Goal: Task Accomplishment & Management: Manage account settings

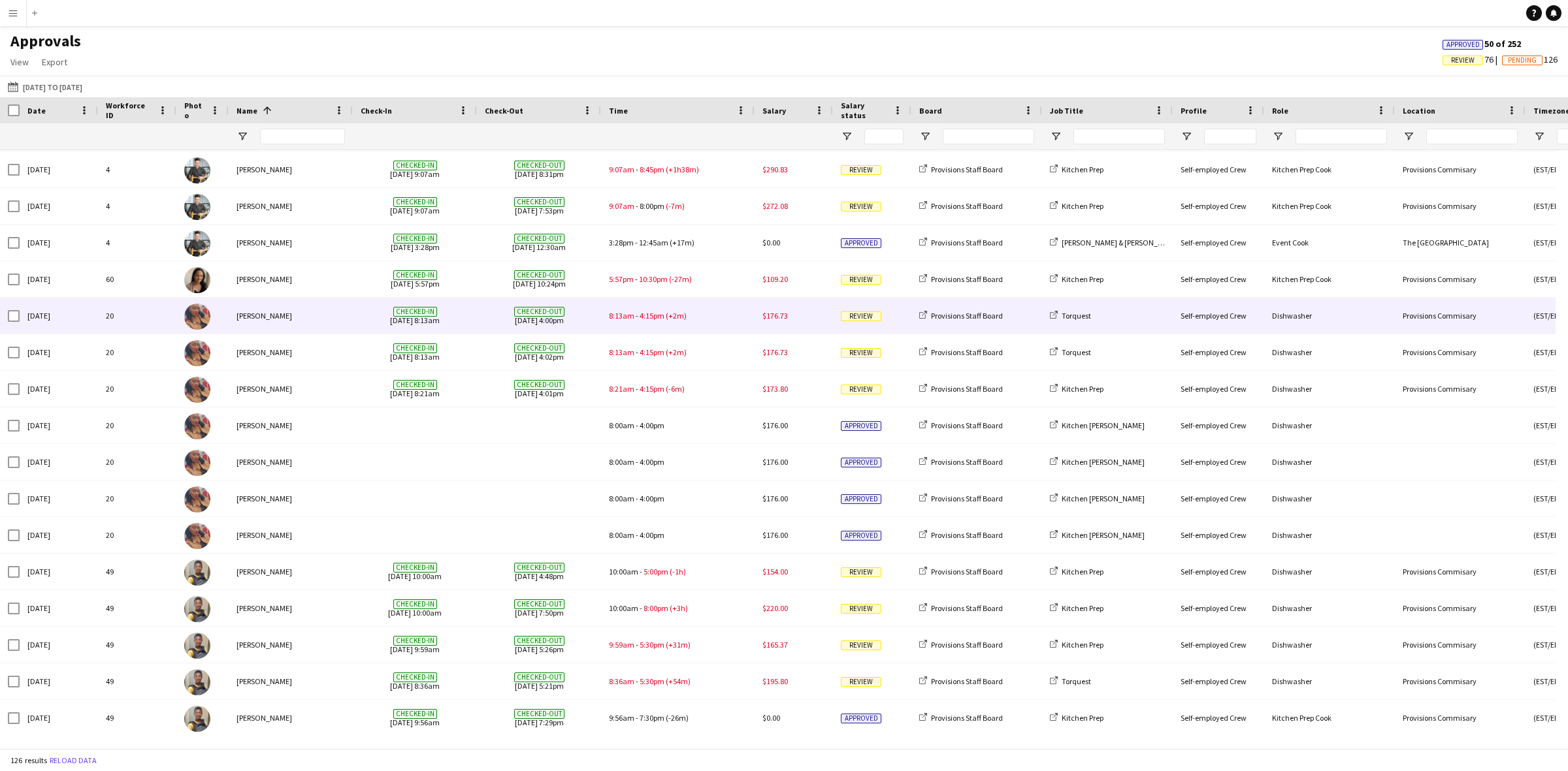
scroll to position [141, 0]
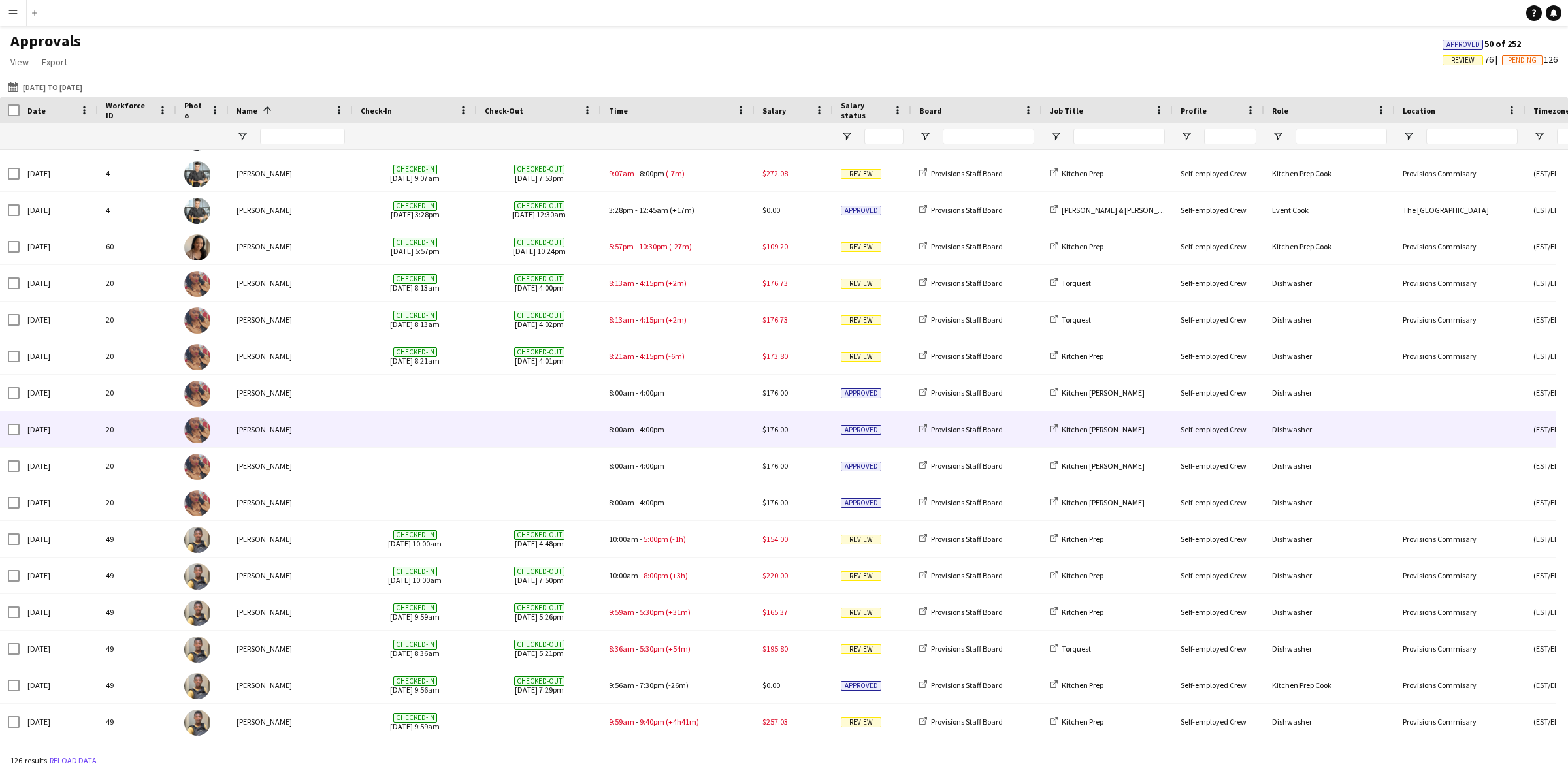
drag, startPoint x: 307, startPoint y: 431, endPoint x: 266, endPoint y: 427, distance: 41.2
click at [266, 430] on div "[PERSON_NAME]" at bounding box center [291, 429] width 124 height 36
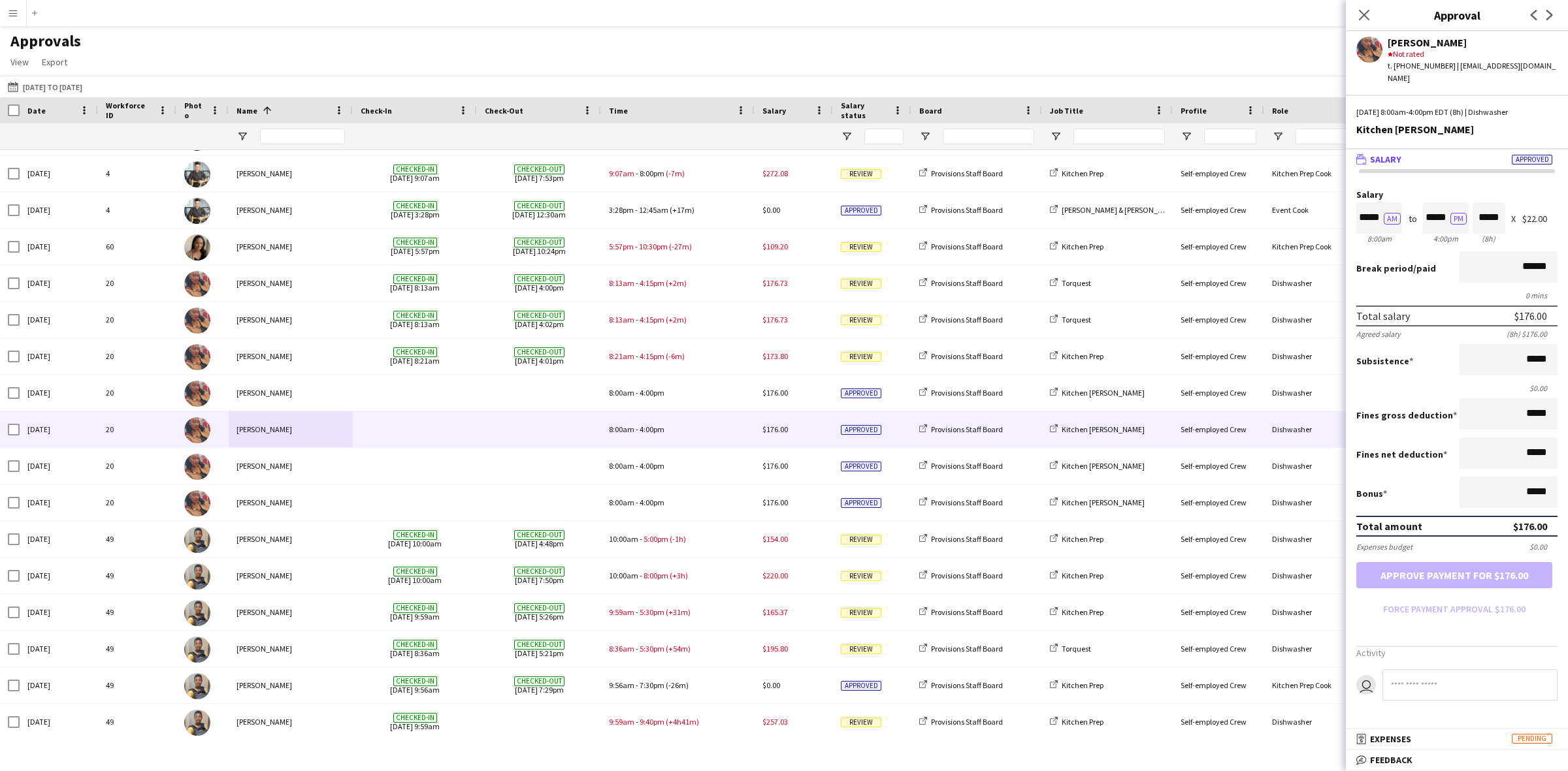
click at [1450, 36] on div "[PERSON_NAME]" at bounding box center [1473, 42] width 170 height 12
copy div "Nansubuga"
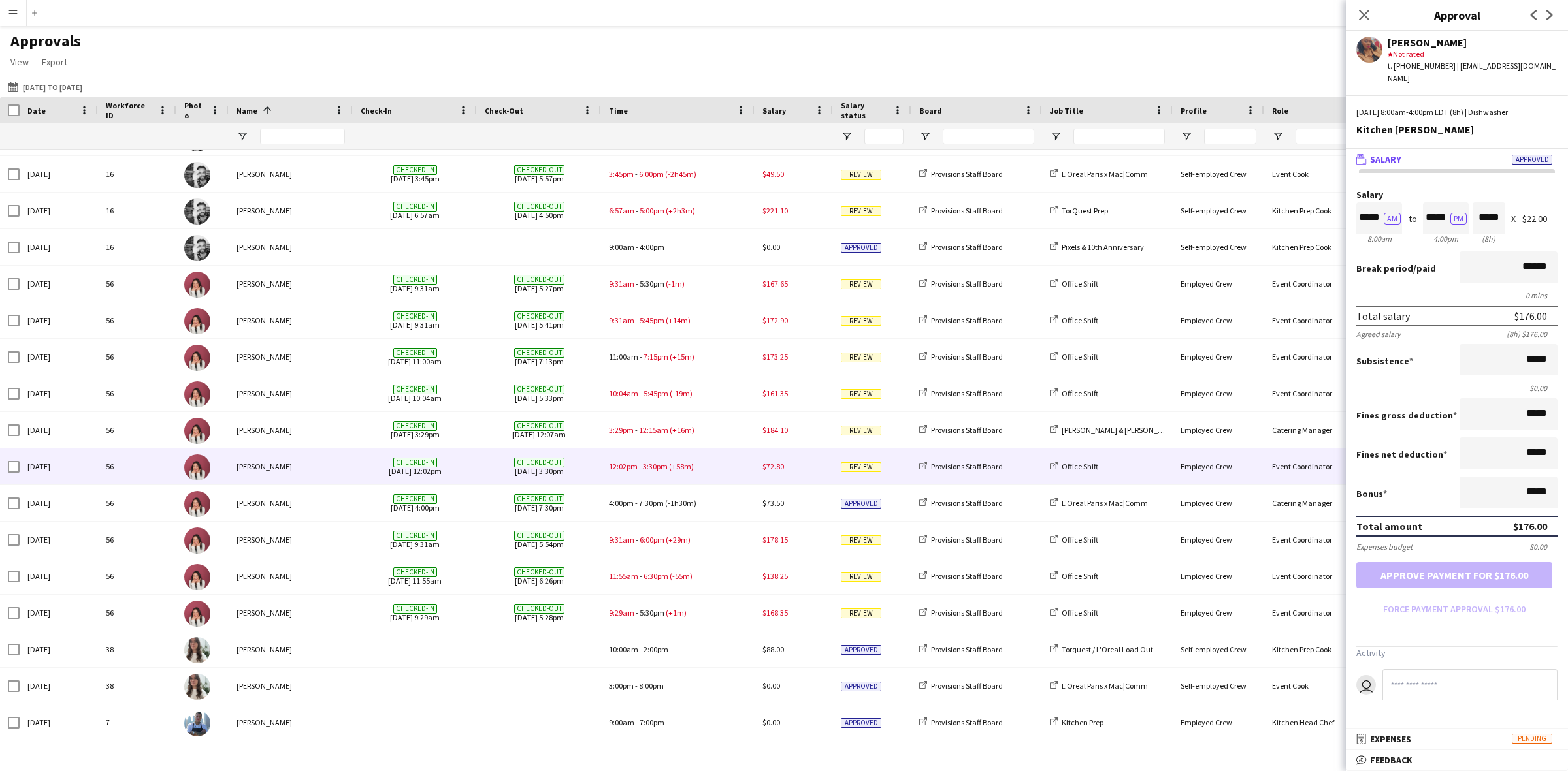
scroll to position [1981, 0]
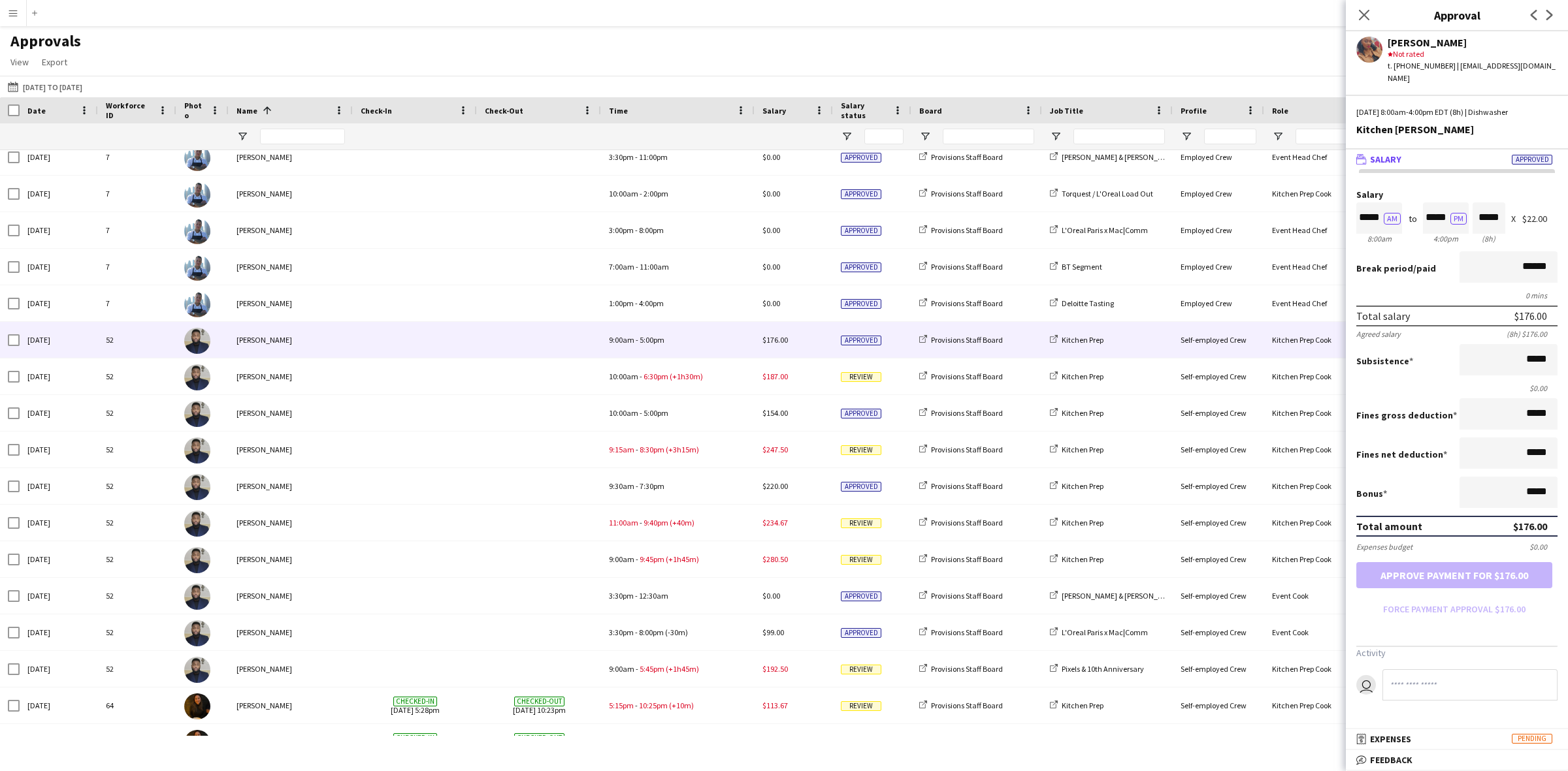
click at [246, 340] on div "[PERSON_NAME]" at bounding box center [291, 340] width 124 height 36
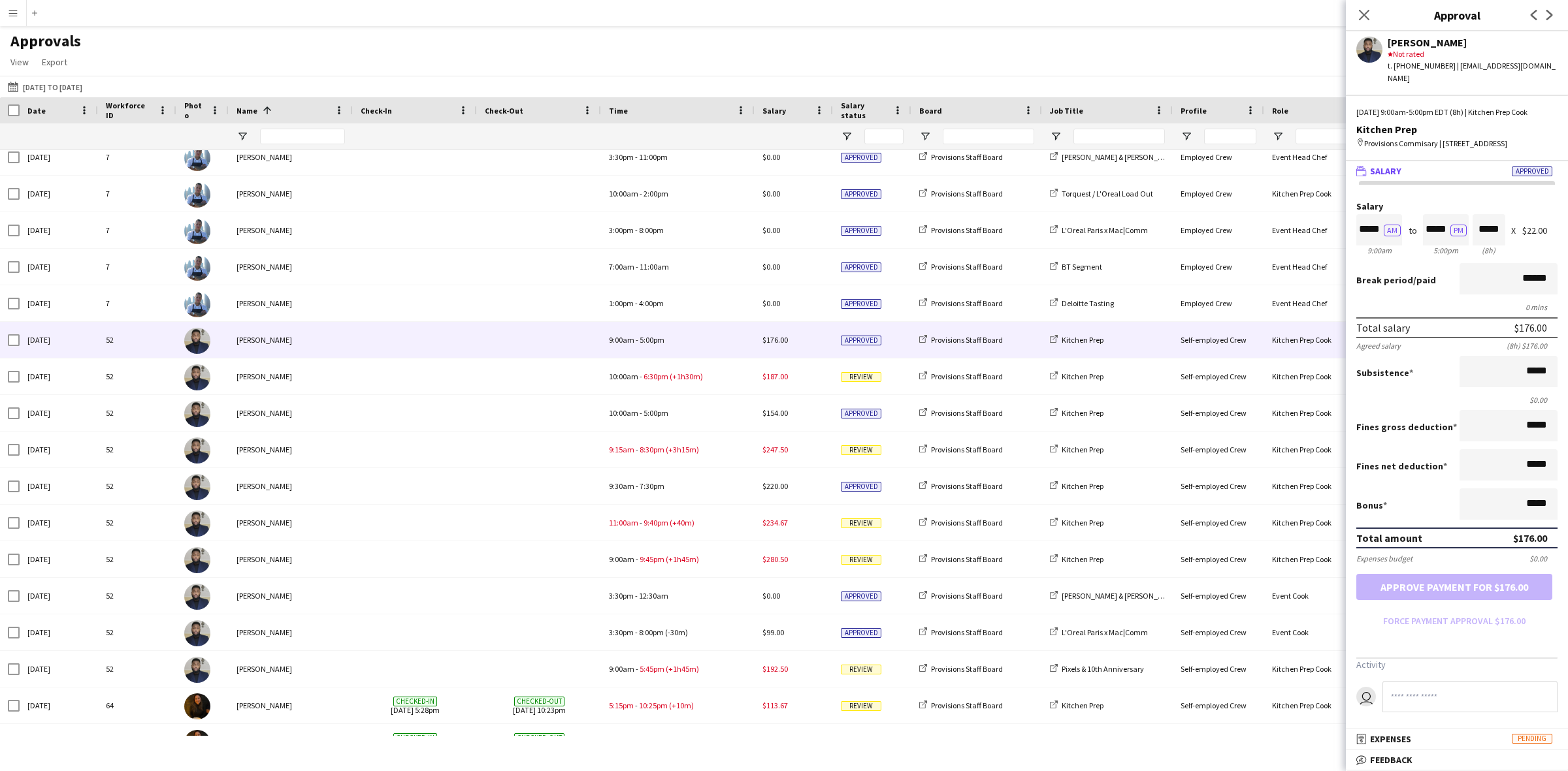
click at [1408, 41] on div "[PERSON_NAME]" at bounding box center [1473, 42] width 170 height 12
copy div "[PERSON_NAME]"
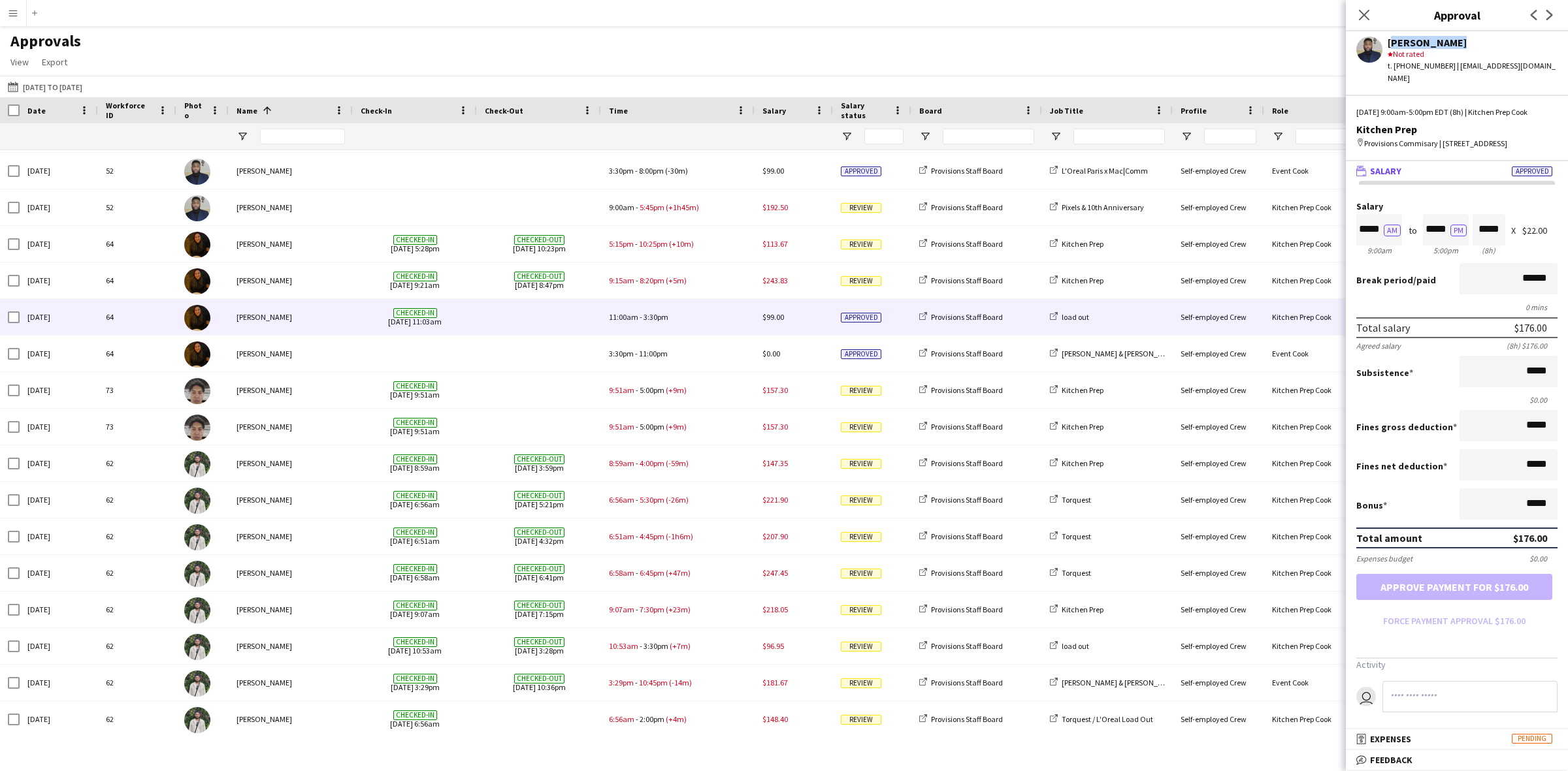
click at [242, 315] on div "[PERSON_NAME]" at bounding box center [291, 317] width 124 height 36
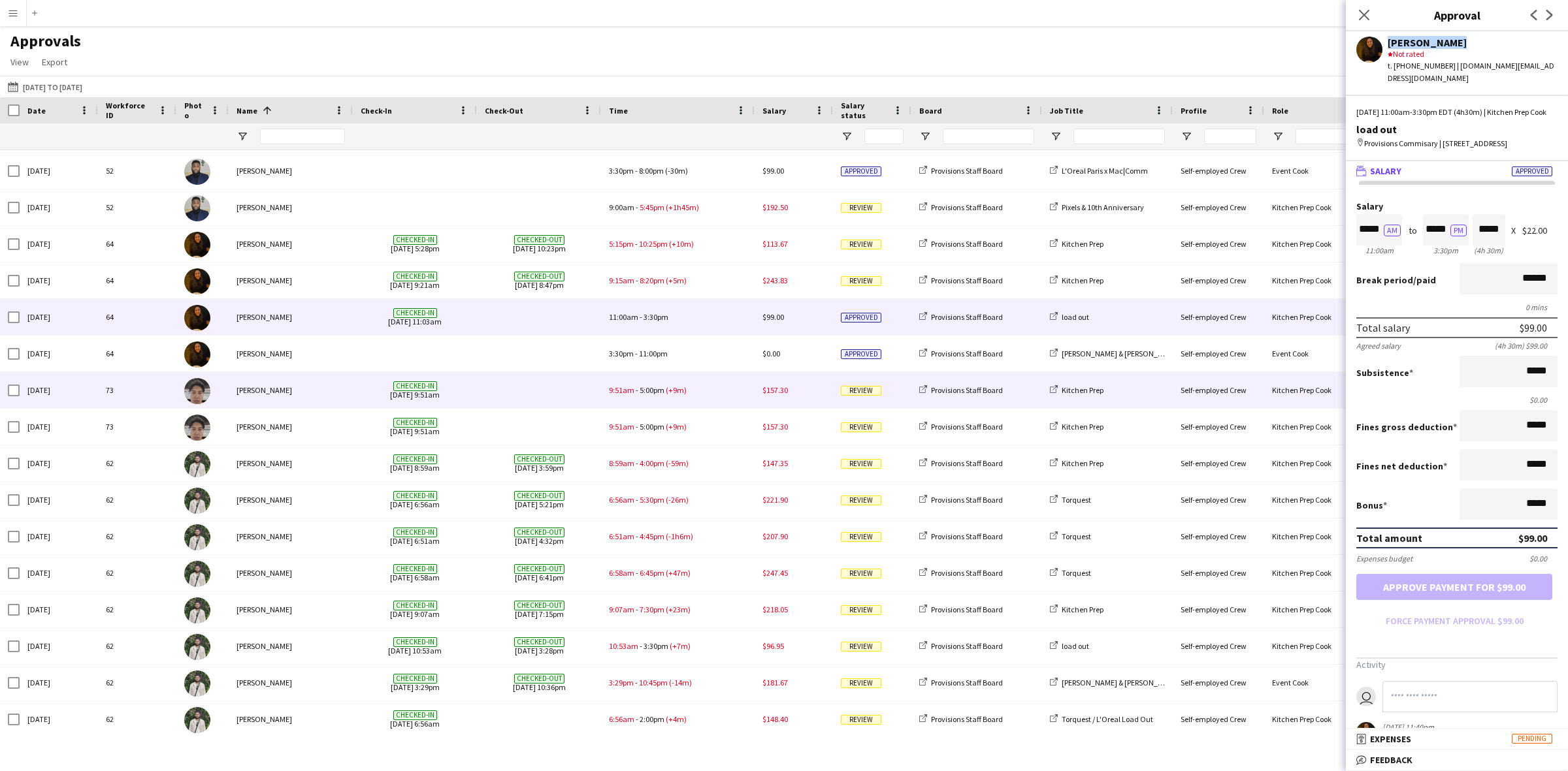
click at [263, 394] on div "[PERSON_NAME]" at bounding box center [291, 390] width 124 height 36
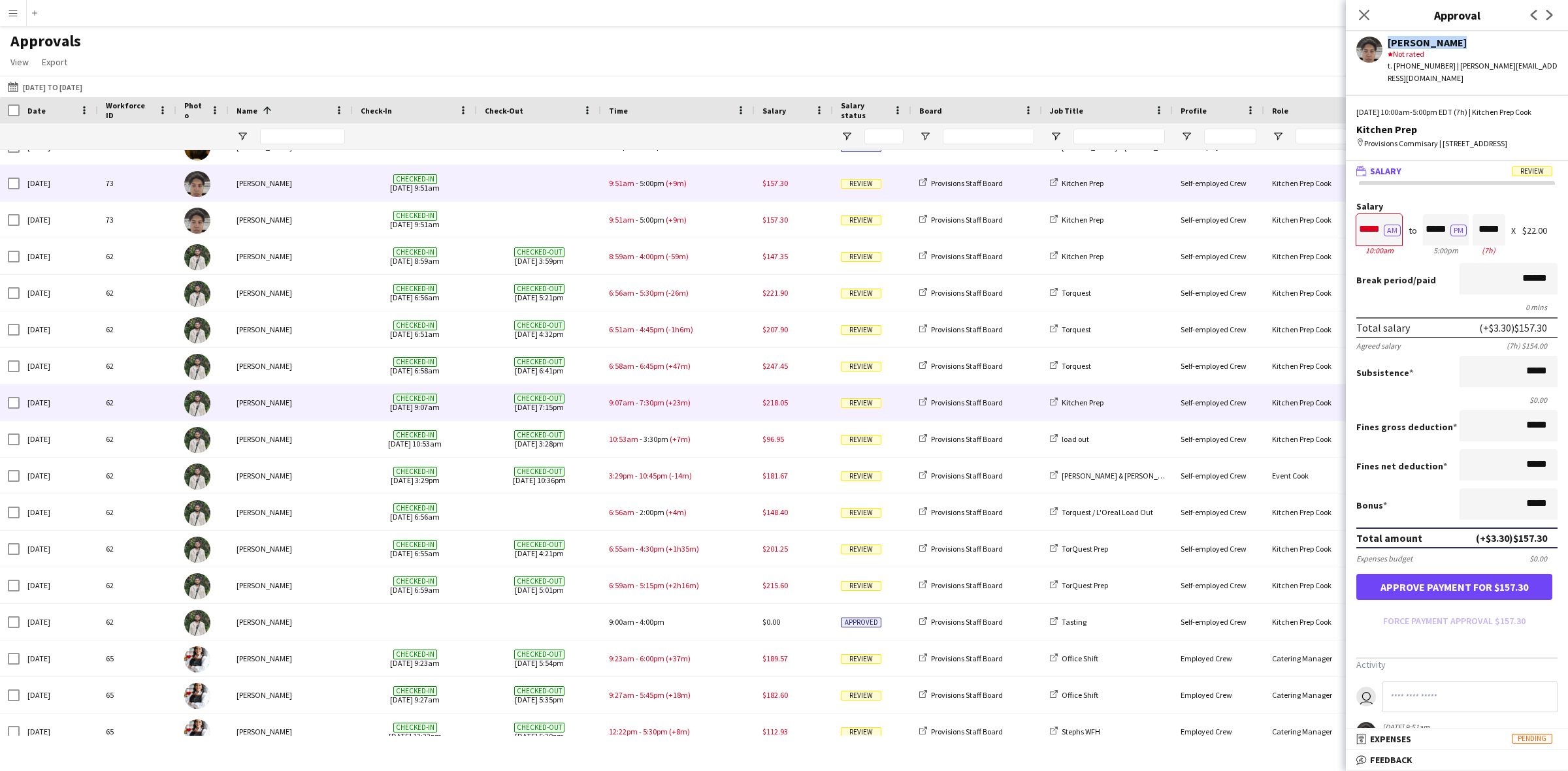
scroll to position [3235, 0]
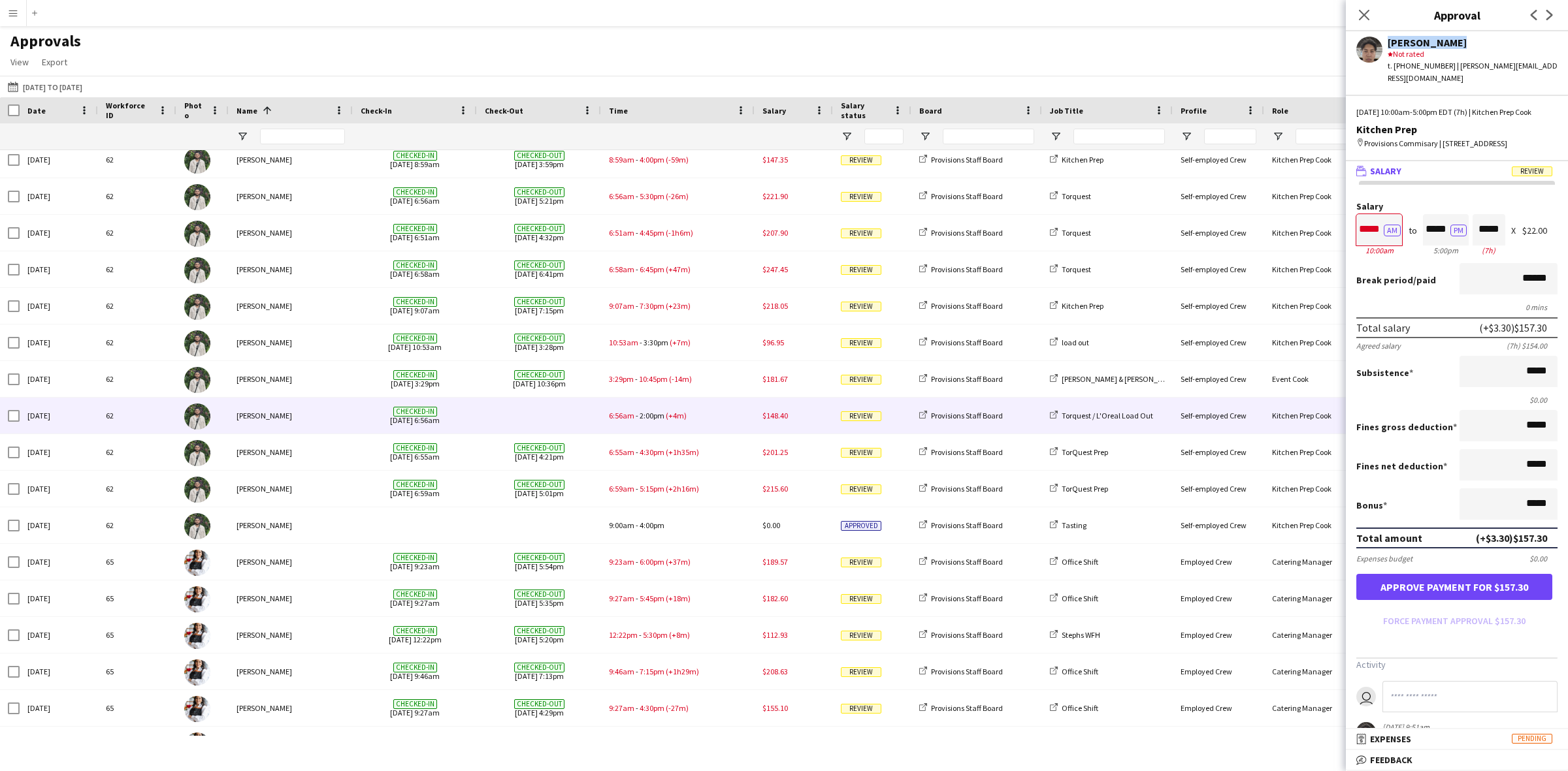
click at [334, 412] on div "[PERSON_NAME]" at bounding box center [291, 416] width 124 height 36
click at [1416, 39] on div "[PERSON_NAME]" at bounding box center [1473, 42] width 170 height 12
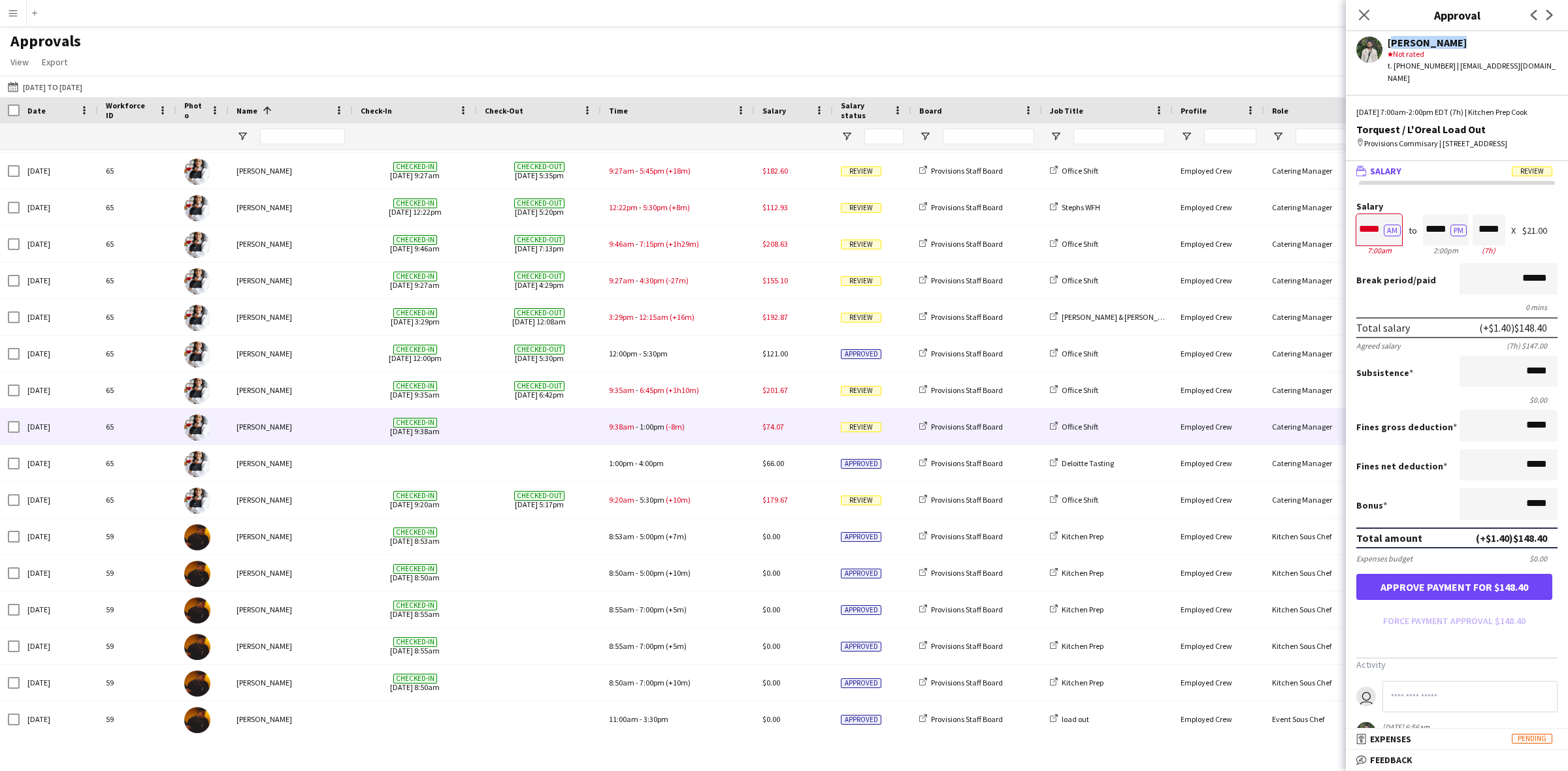
scroll to position [3791, 0]
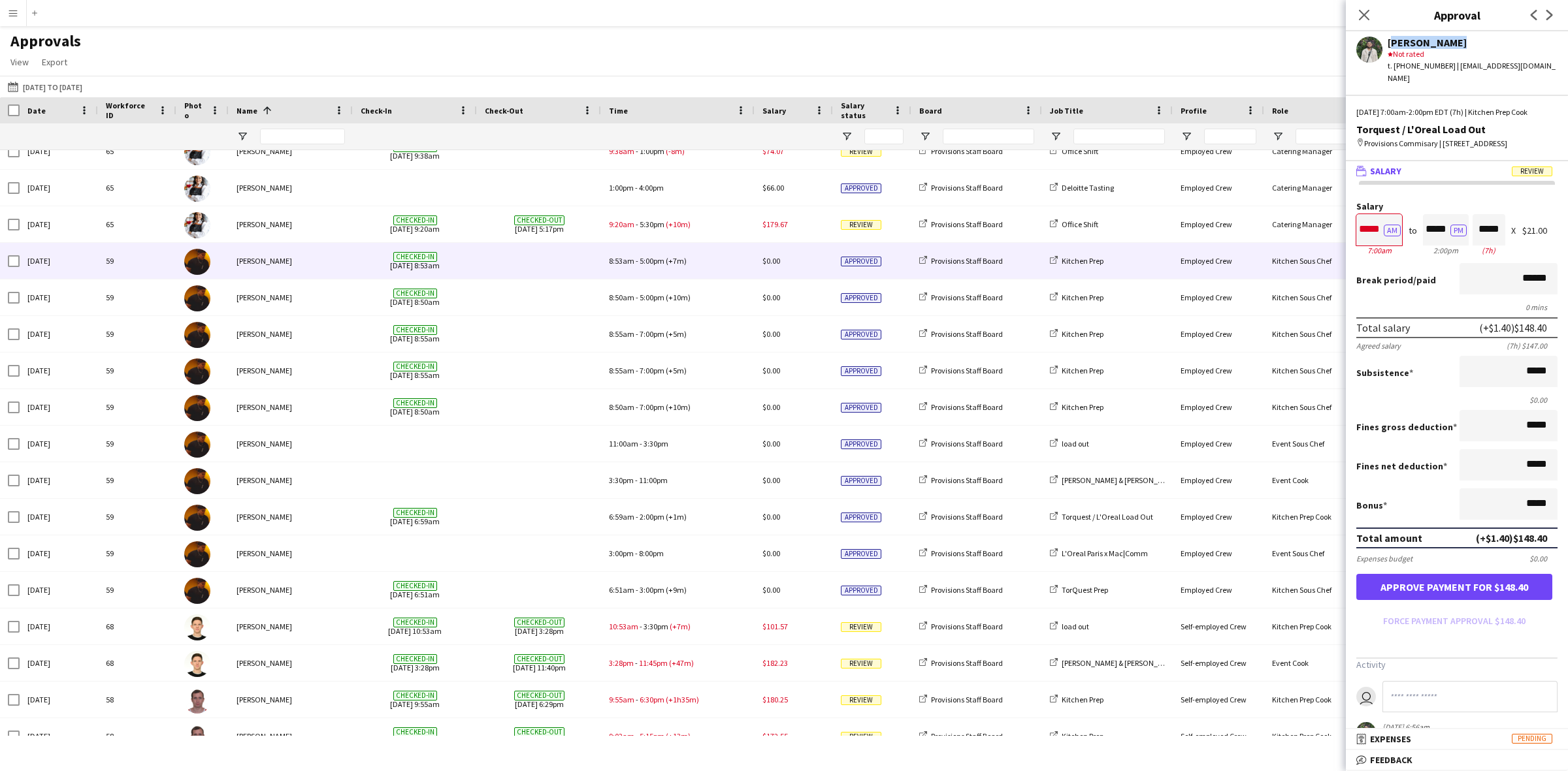
click at [308, 259] on div "[PERSON_NAME]" at bounding box center [291, 260] width 124 height 36
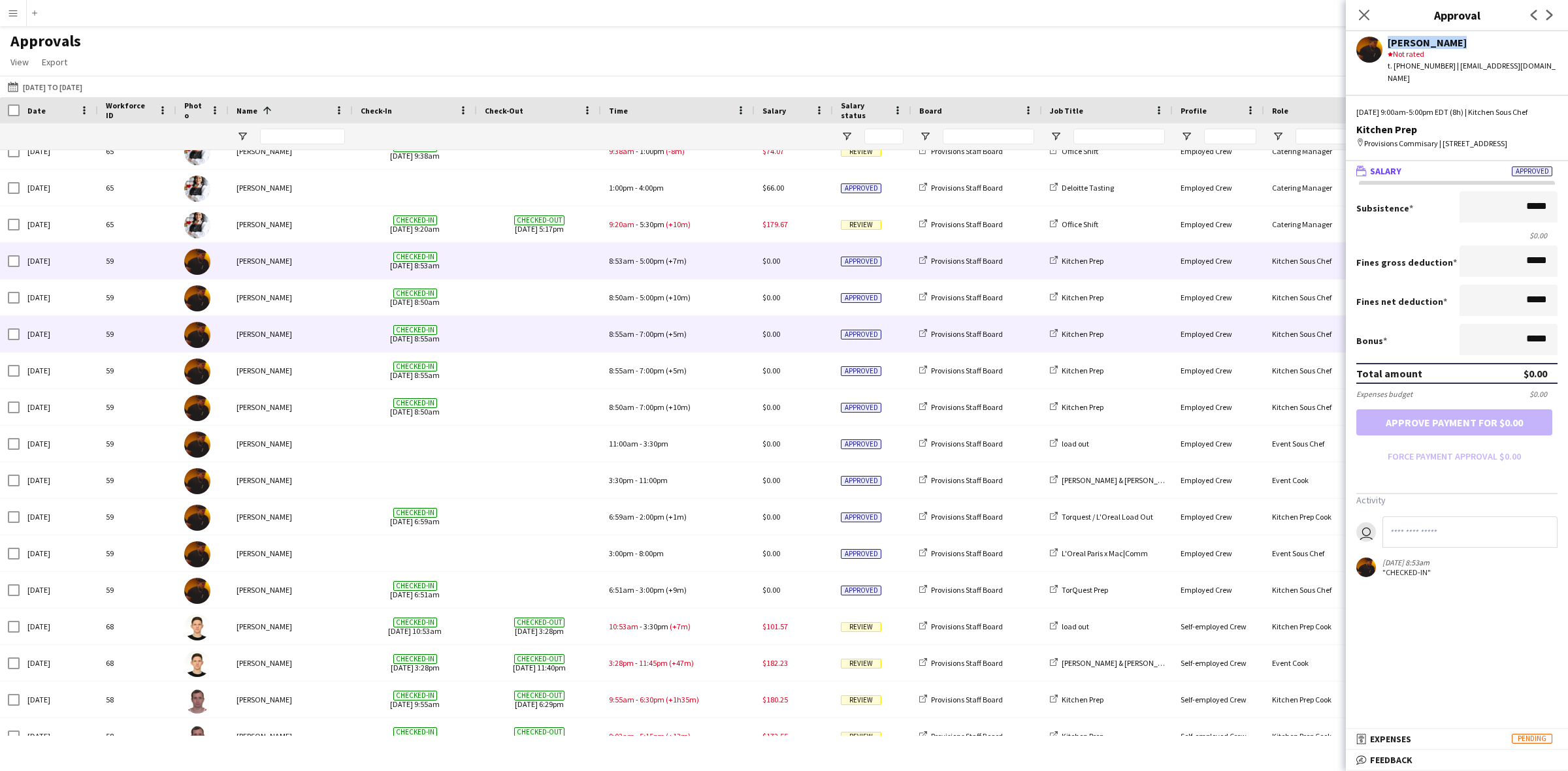
scroll to position [4022, 0]
